Goal: Connect with others: Participate in discussion

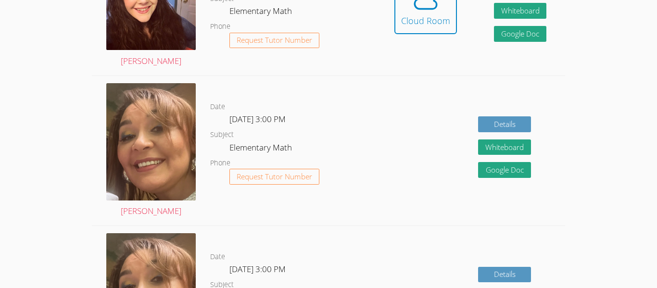
scroll to position [465, 0]
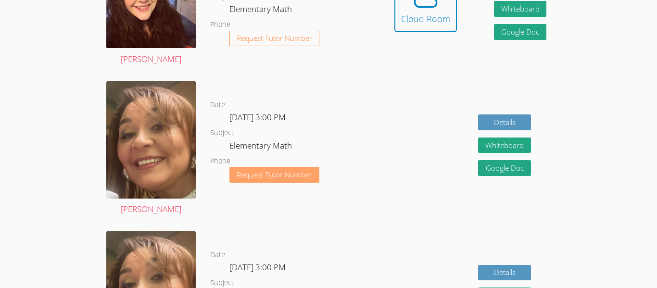
click at [290, 174] on span "Request Tutor Number" at bounding box center [275, 174] width 76 height 7
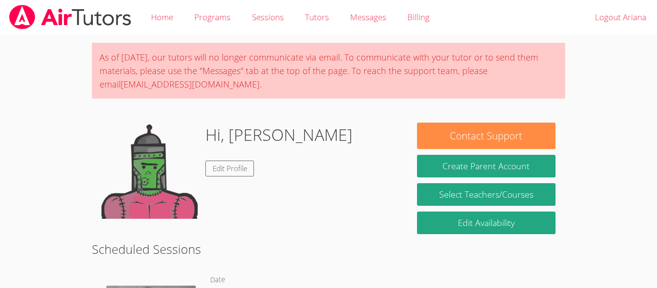
scroll to position [432, 0]
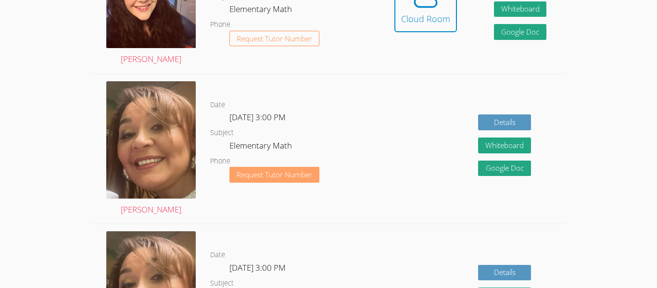
click at [291, 175] on span "Request Tutor Number" at bounding box center [275, 174] width 76 height 7
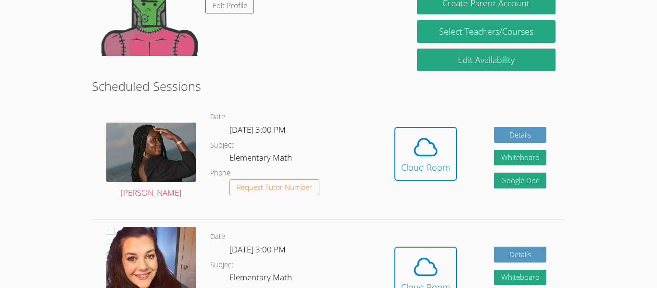
scroll to position [164, 0]
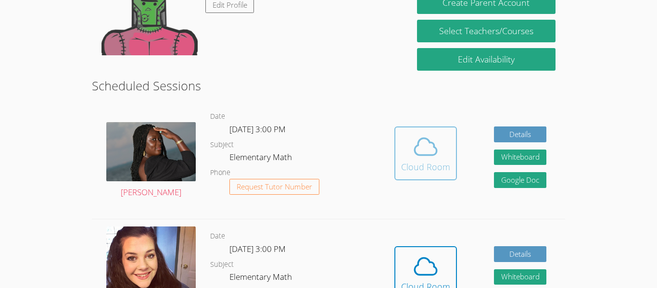
click at [419, 150] on icon at bounding box center [425, 146] width 27 height 27
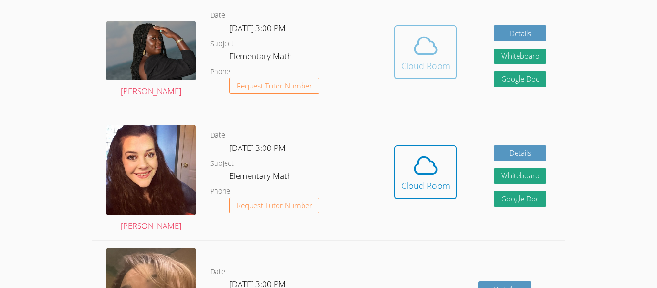
scroll to position [265, 0]
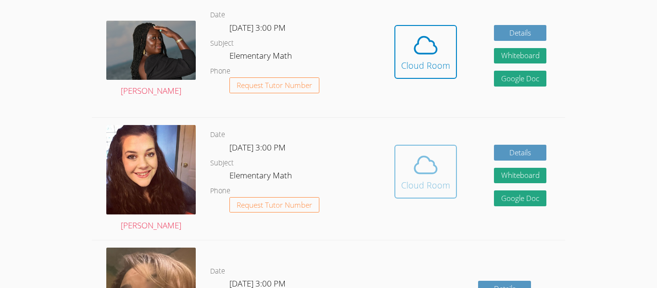
click at [426, 169] on icon at bounding box center [425, 165] width 27 height 27
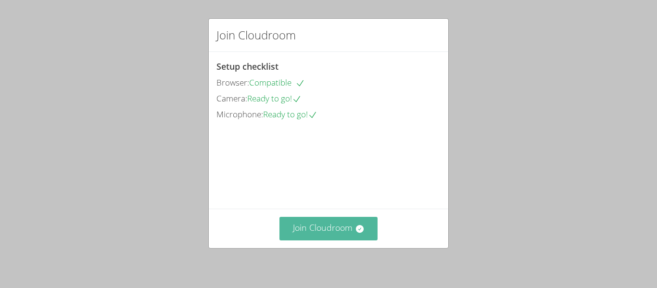
click at [340, 235] on button "Join Cloudroom" at bounding box center [329, 229] width 99 height 24
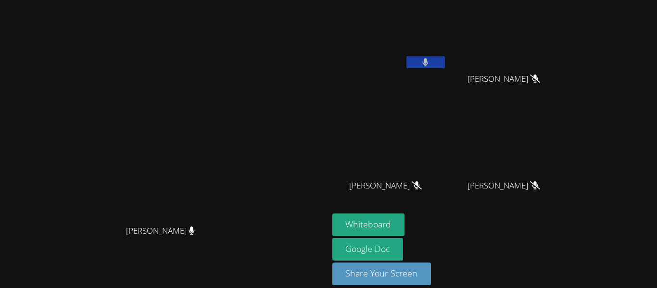
scroll to position [11, 0]
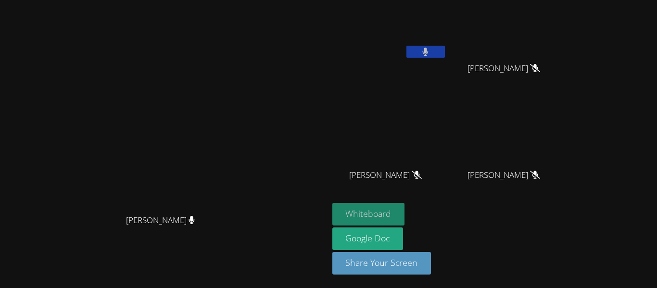
click at [405, 214] on button "Whiteboard" at bounding box center [368, 214] width 73 height 23
